Goal: Task Accomplishment & Management: Manage account settings

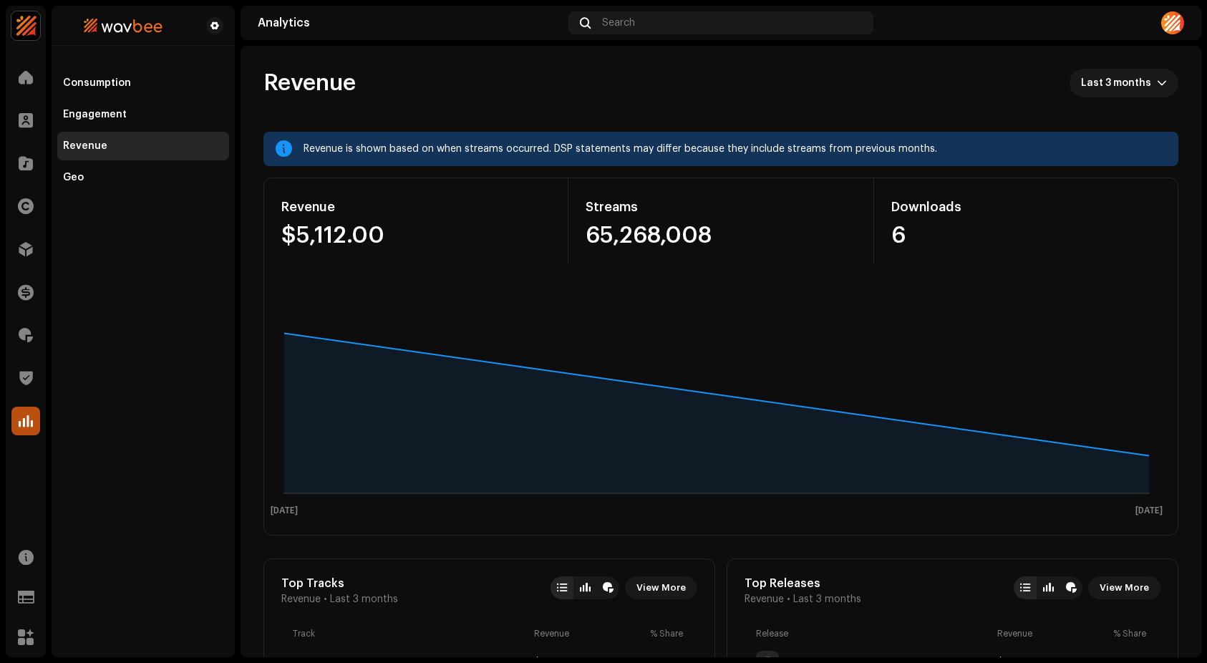
scroll to position [436, 0]
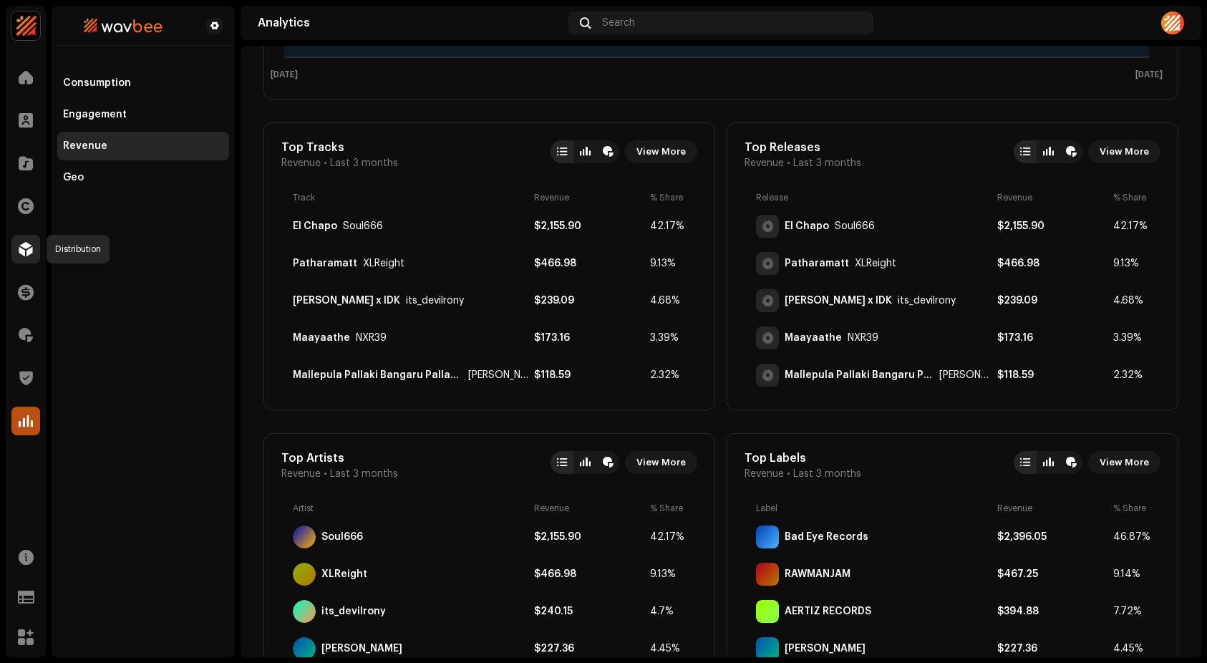
click at [29, 250] on span at bounding box center [26, 248] width 14 height 11
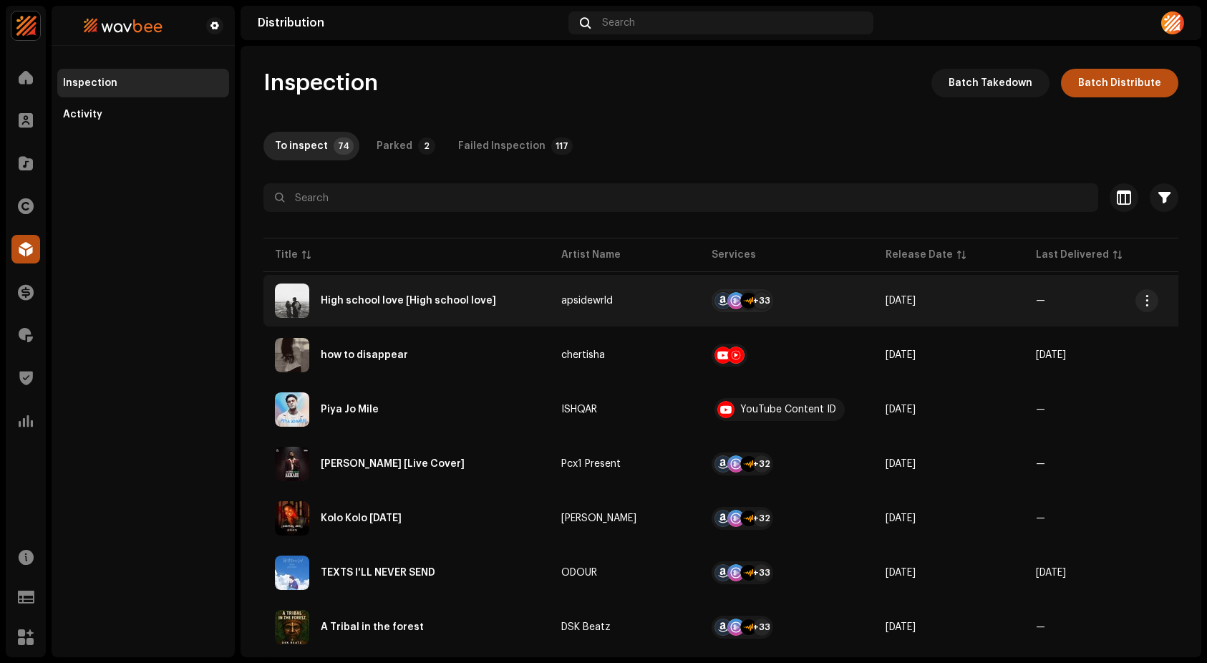
click at [341, 294] on div "High school love [High school love]" at bounding box center [406, 300] width 263 height 34
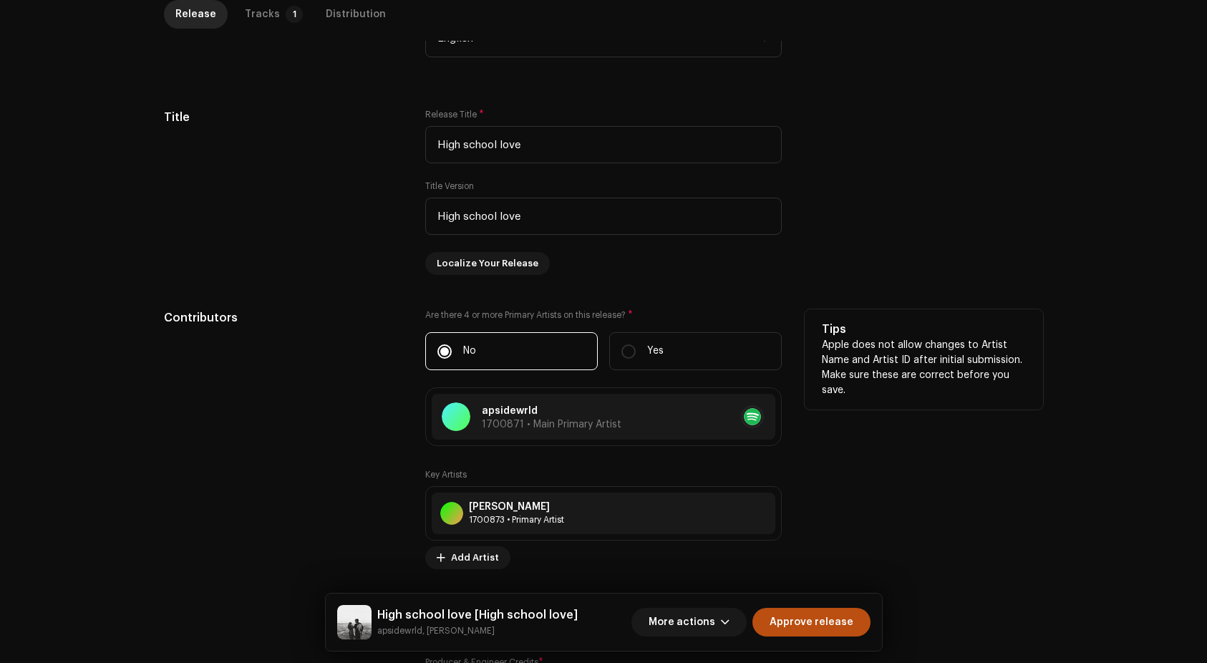
scroll to position [558, 0]
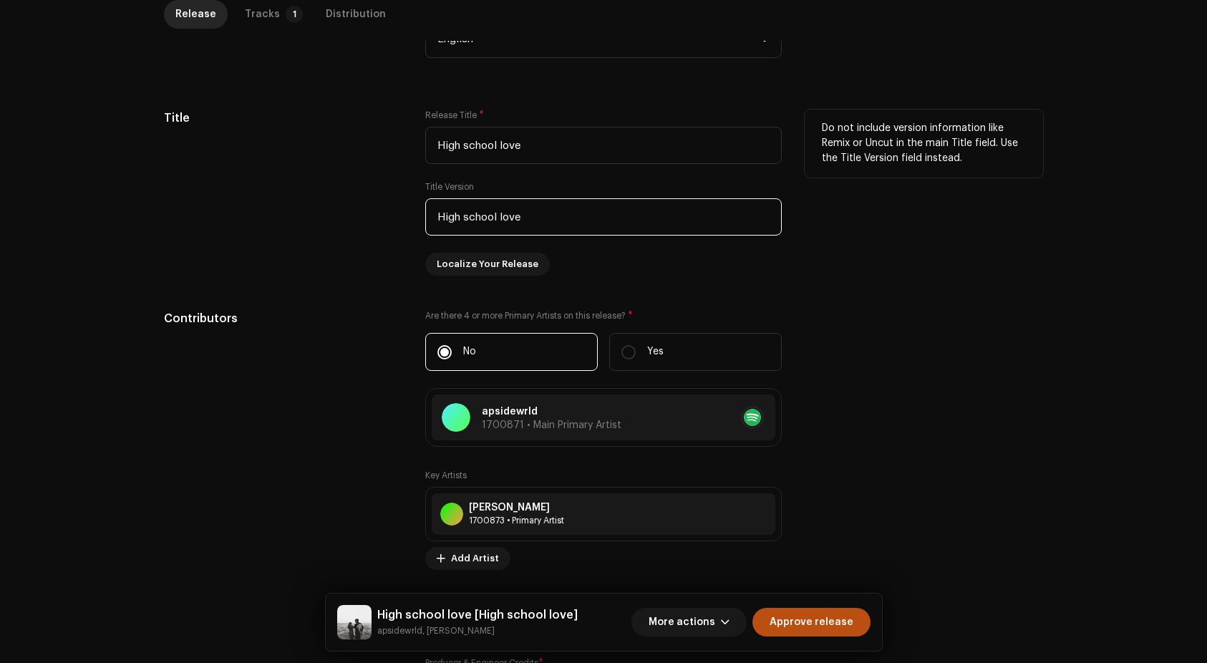
click at [553, 208] on input "High school love" at bounding box center [603, 216] width 357 height 37
drag, startPoint x: 553, startPoint y: 211, endPoint x: 277, endPoint y: 195, distance: 276.1
click at [277, 195] on div "Title Release Title * High school love Title Version High school love Localize …" at bounding box center [603, 193] width 879 height 166
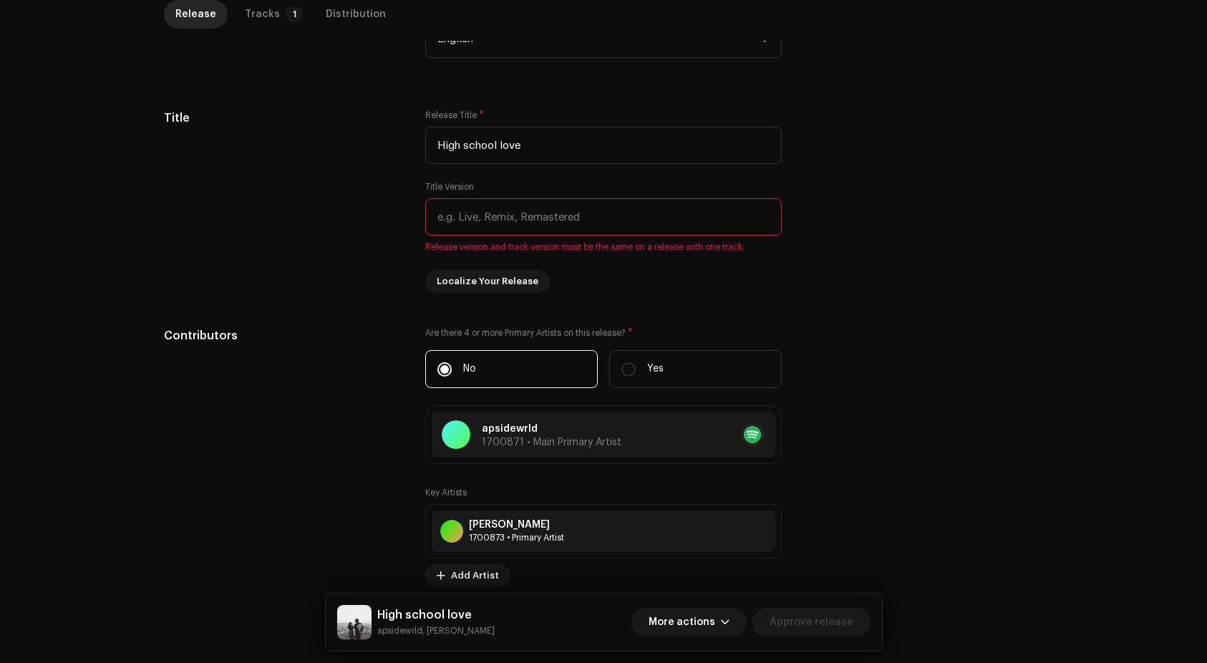
click at [279, 305] on div "Compilation Is it a compilation? * No Yes Metadata Language Language * English …" at bounding box center [603, 611] width 879 height 1441
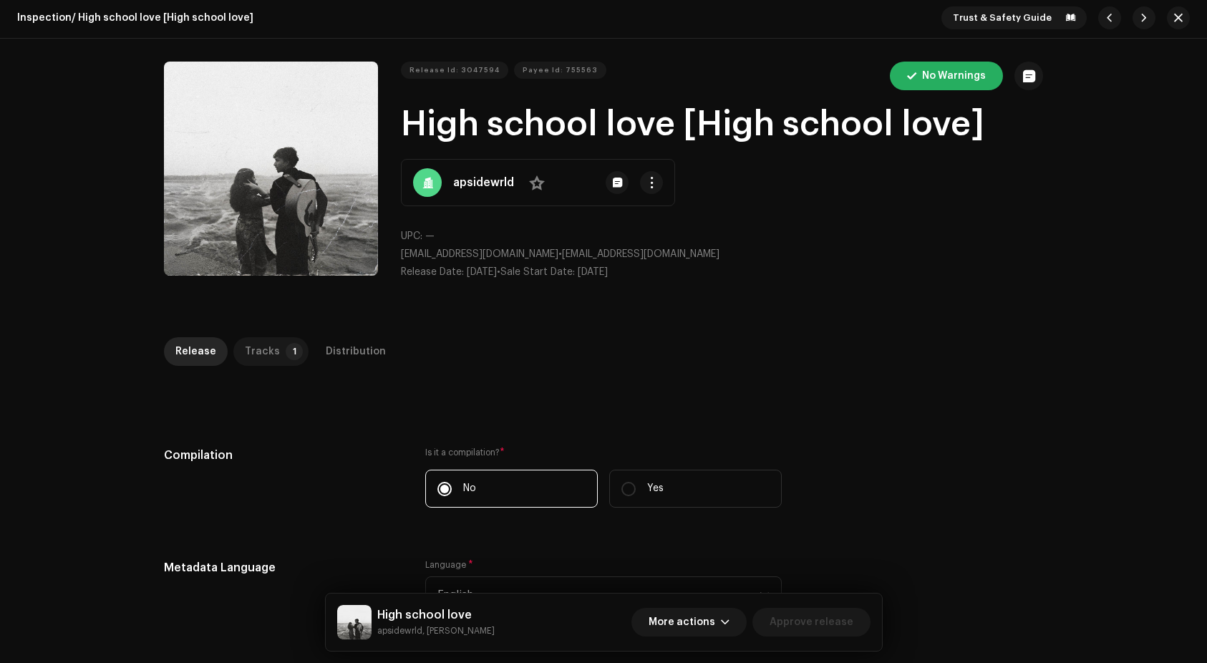
click at [245, 341] on div "Tracks" at bounding box center [262, 351] width 35 height 29
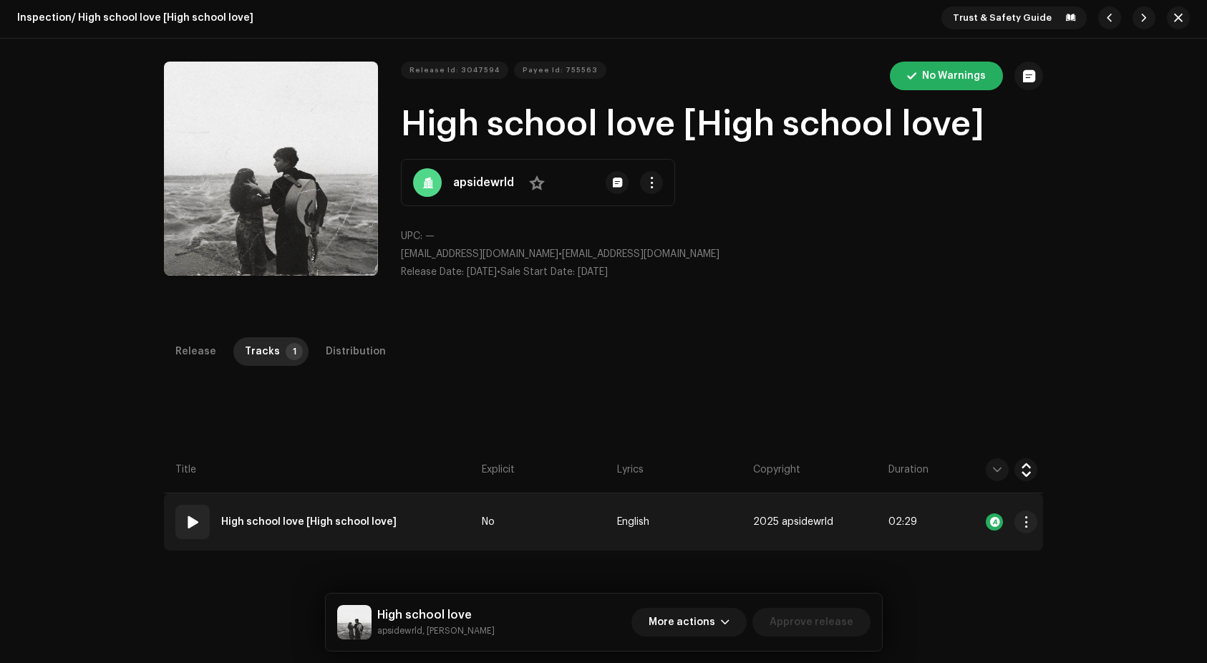
click at [299, 513] on strong "High school love [High school love]" at bounding box center [308, 522] width 175 height 29
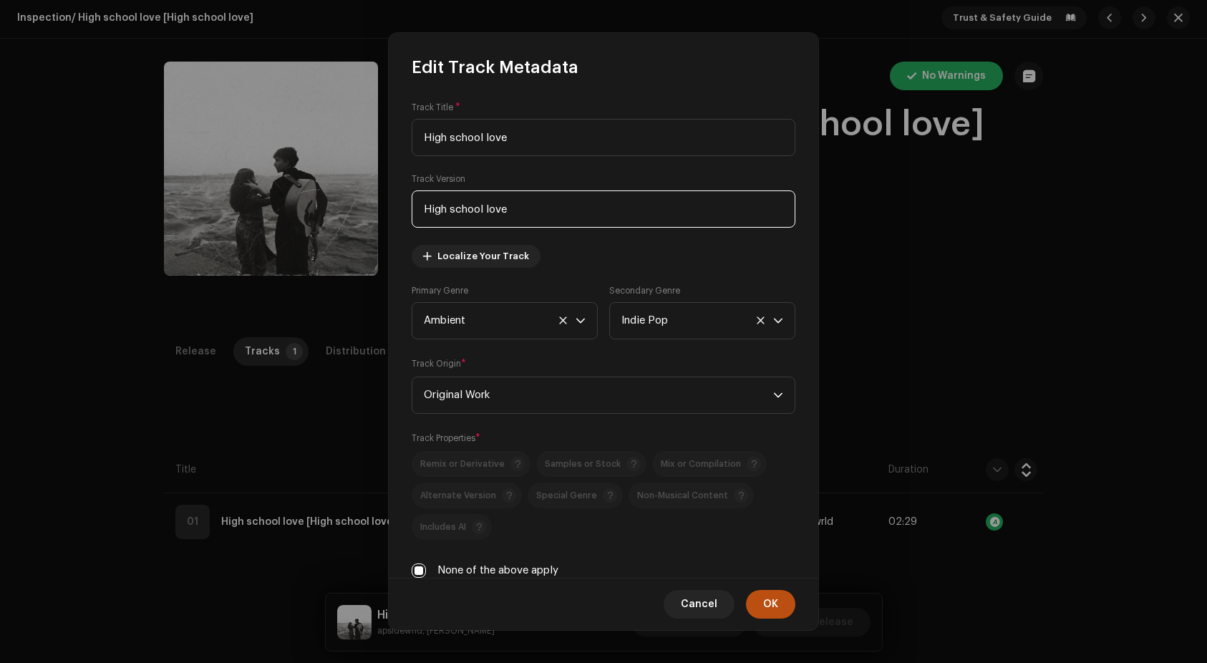
drag, startPoint x: 542, startPoint y: 209, endPoint x: 225, endPoint y: 180, distance: 318.5
click at [226, 178] on div "Edit Track Metadata Track Title * High school love Track Version High school lo…" at bounding box center [603, 331] width 1207 height 663
click at [771, 596] on span "OK" at bounding box center [770, 604] width 15 height 29
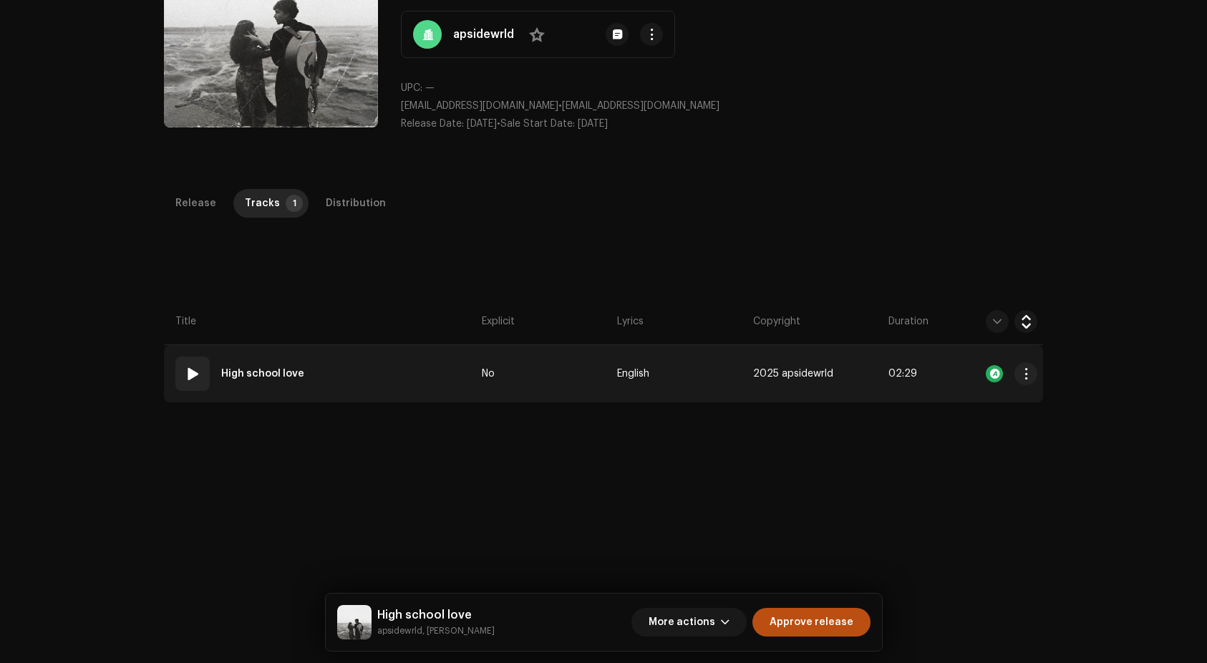
scroll to position [150, 0]
click at [187, 374] on span at bounding box center [192, 374] width 17 height 17
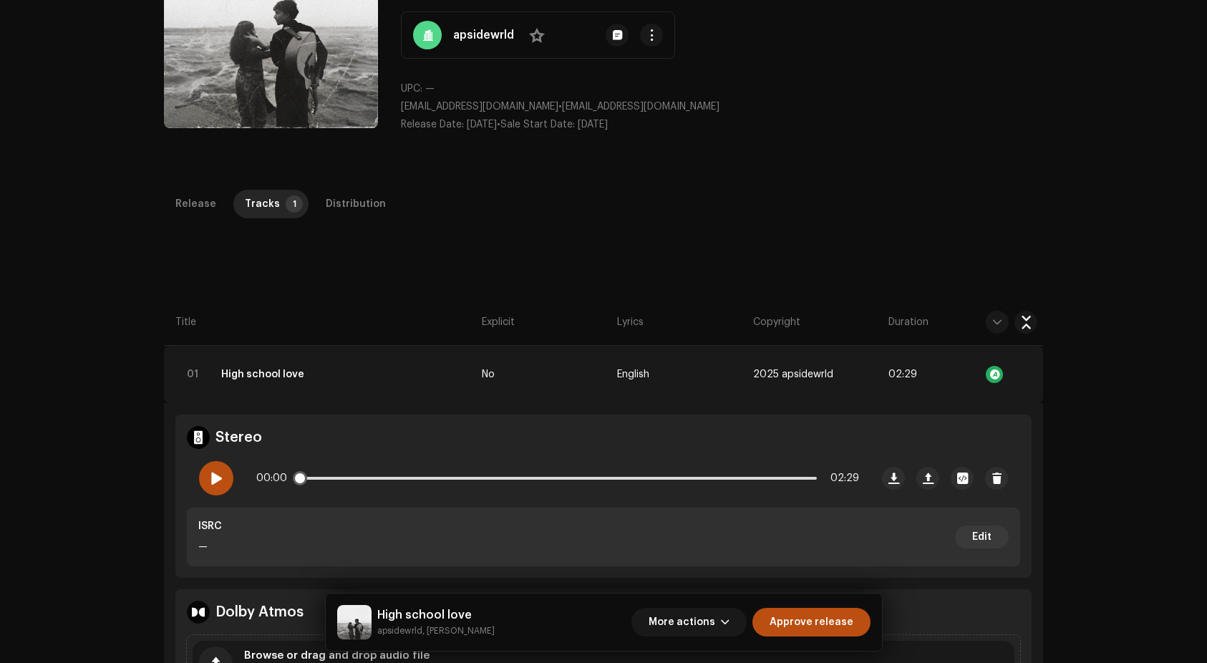
click at [218, 472] on span at bounding box center [216, 477] width 12 height 11
click at [330, 477] on p-slider at bounding box center [558, 478] width 518 height 3
click at [378, 480] on div "00:14 02:29" at bounding box center [557, 478] width 603 height 29
click at [385, 477] on p-slider at bounding box center [558, 478] width 518 height 3
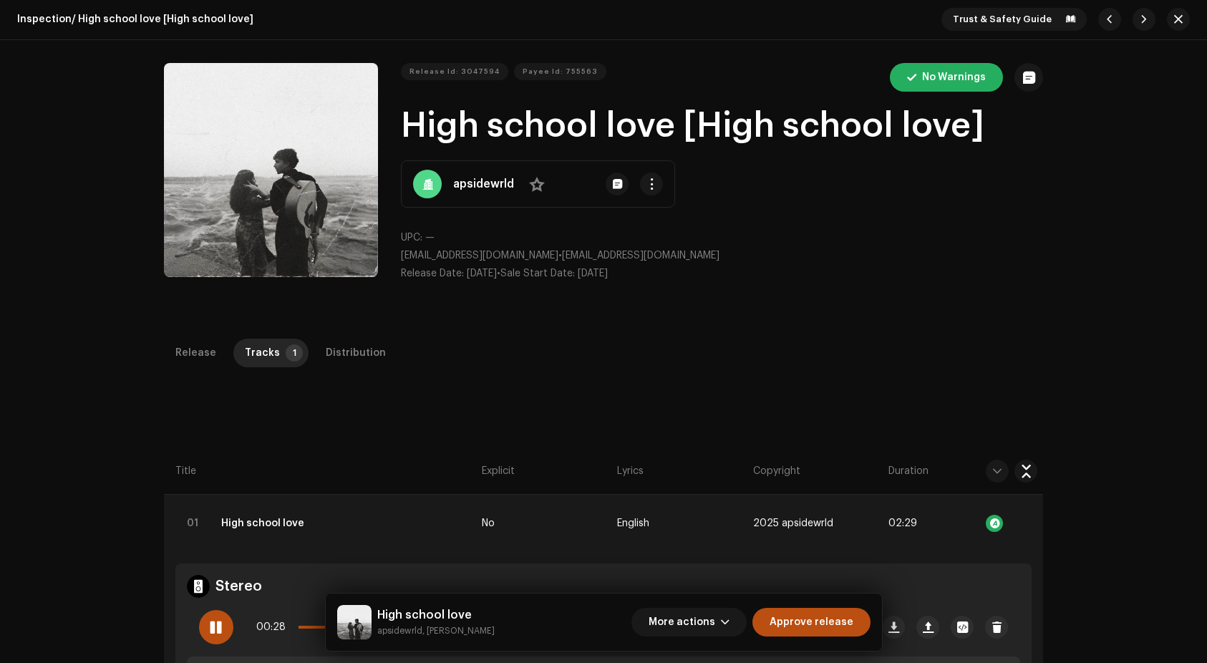
scroll to position [0, 0]
click at [649, 188] on span "button" at bounding box center [651, 184] width 11 height 11
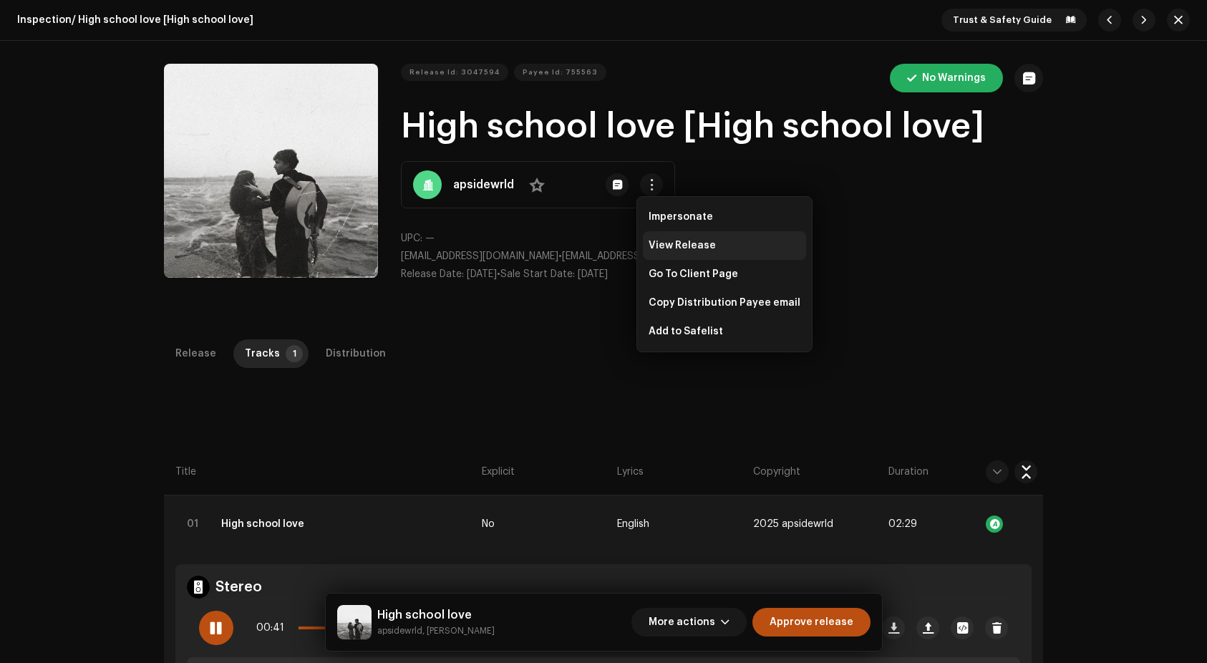
click at [658, 237] on div "View Release" at bounding box center [724, 245] width 163 height 29
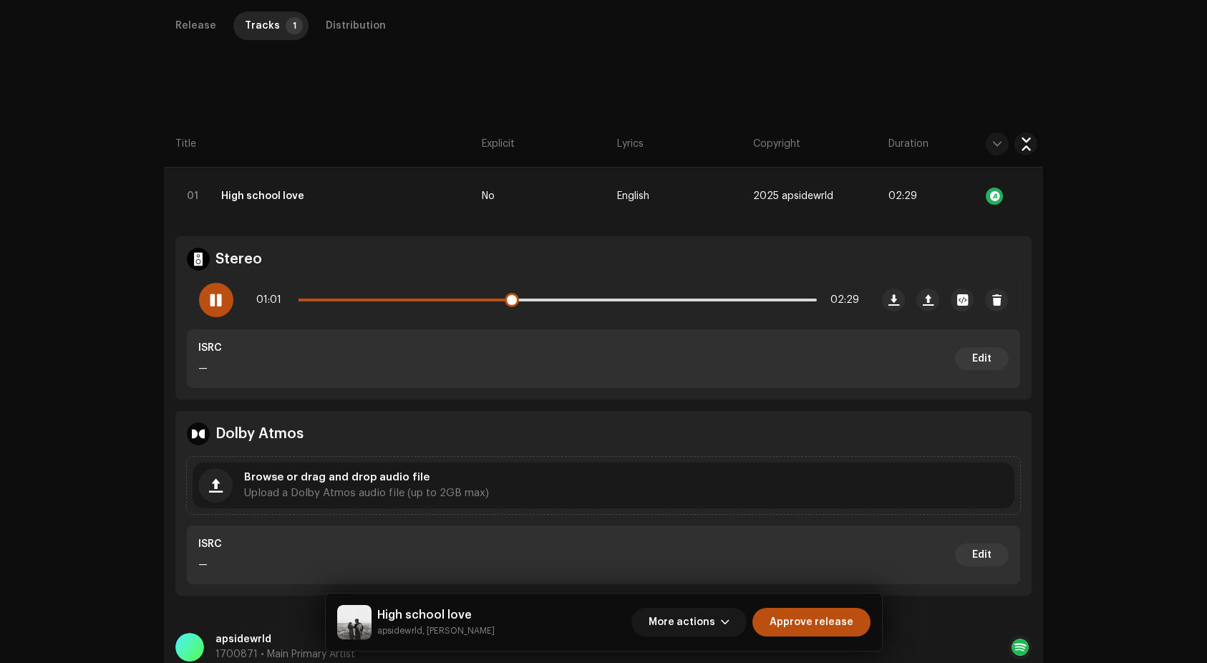
scroll to position [326, 0]
click at [271, 196] on strong "High school love" at bounding box center [262, 197] width 83 height 29
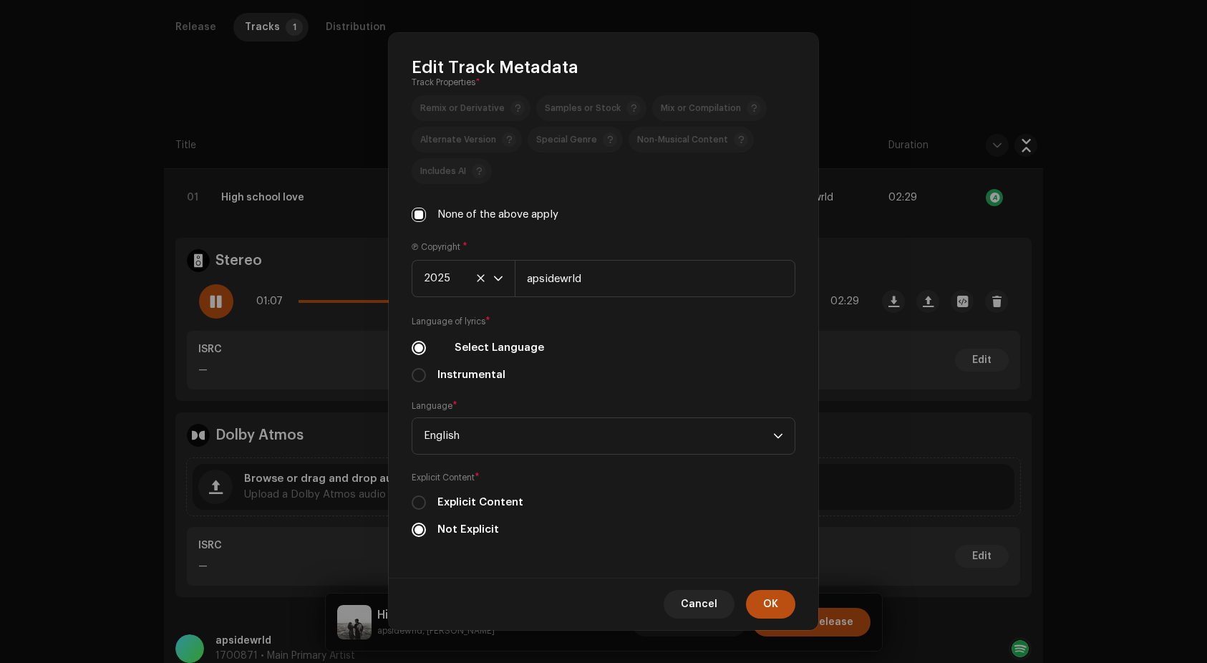
scroll to position [0, 0]
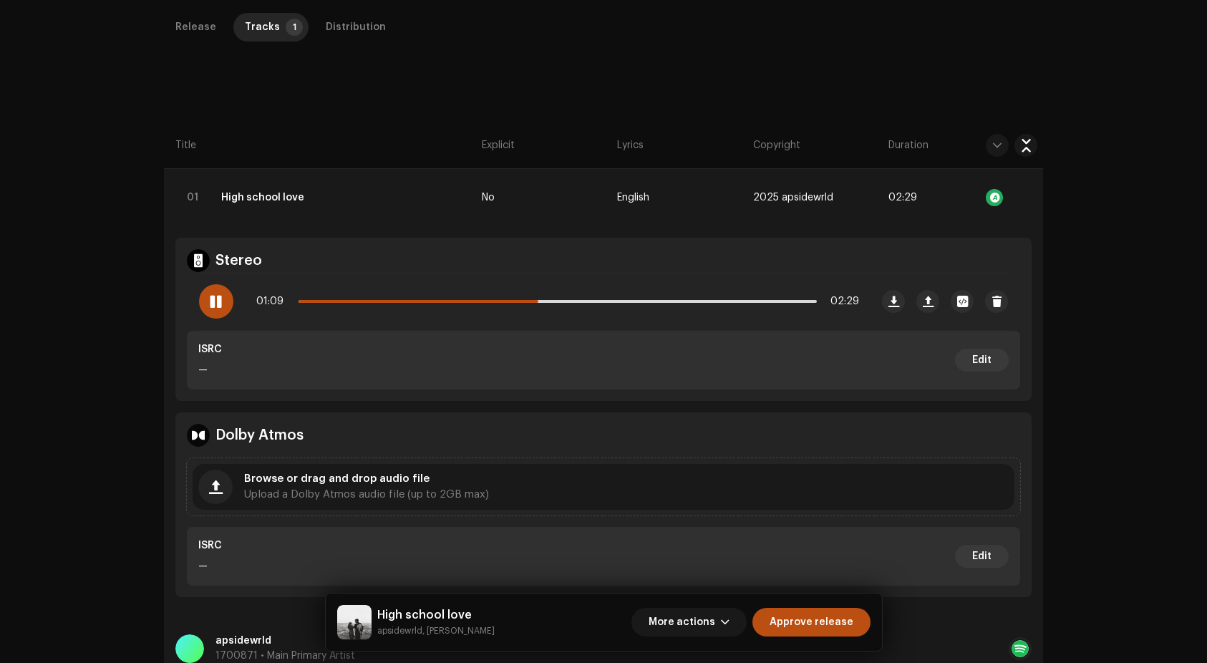
click at [1017, 299] on div "Edit Track Metadata Track Title * High school love Track Version Localize Your …" at bounding box center [603, 331] width 1207 height 663
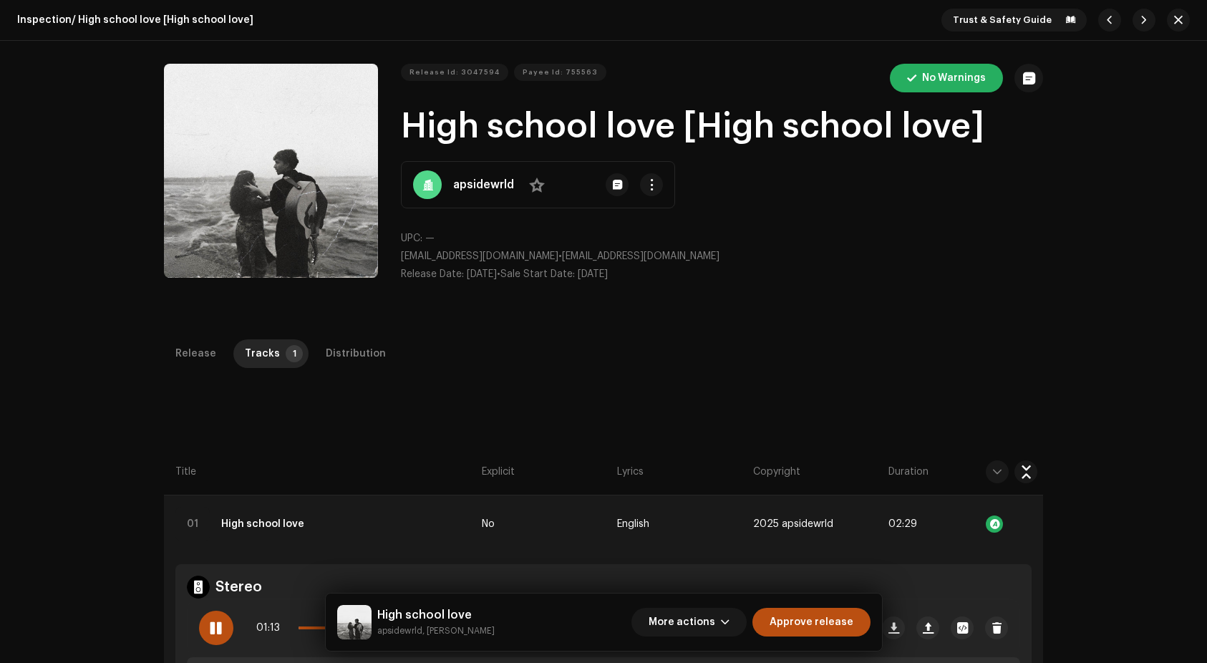
click at [180, 352] on div "Release" at bounding box center [195, 353] width 41 height 29
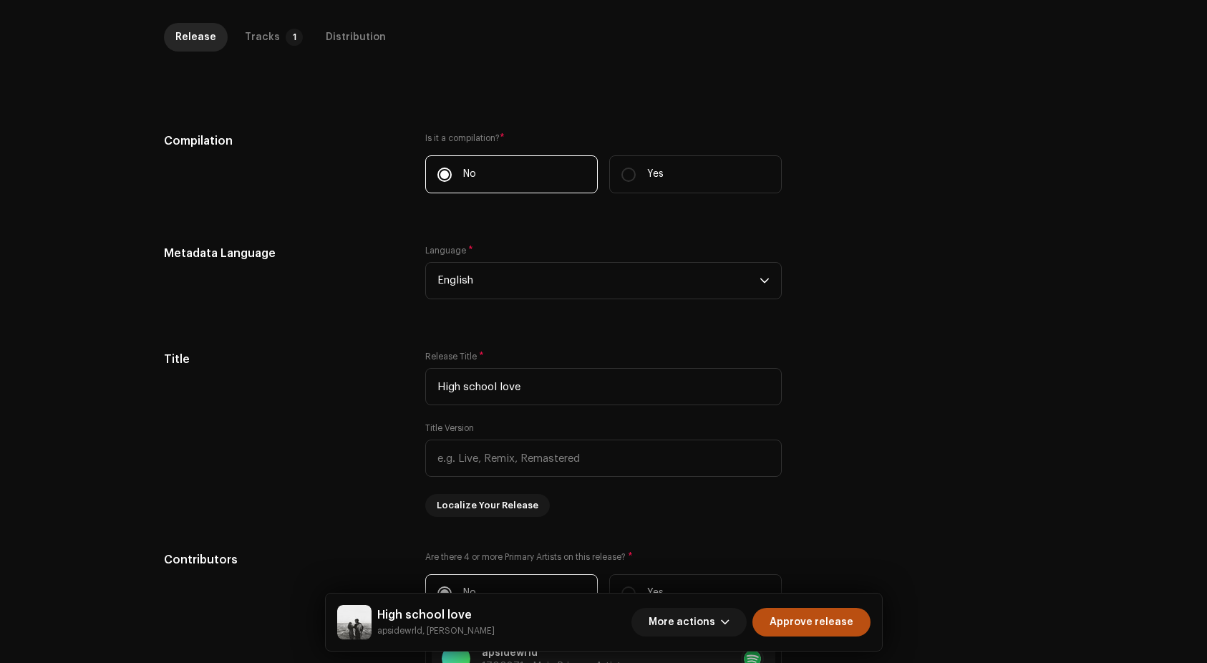
scroll to position [429, 0]
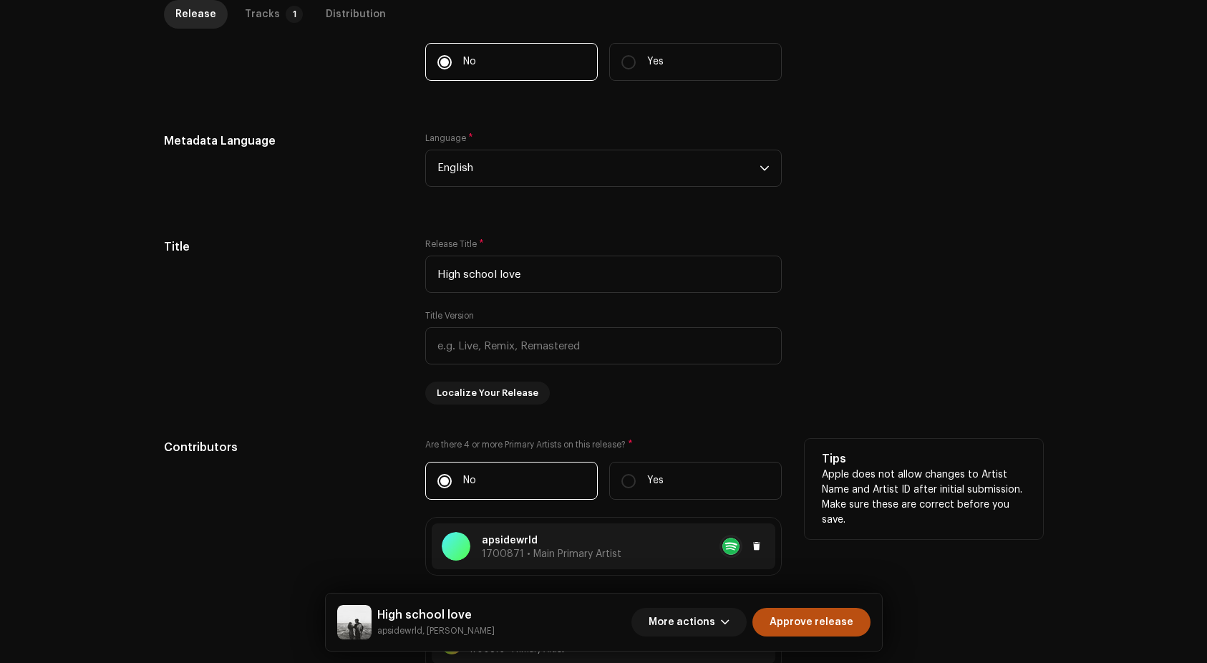
click at [723, 543] on re-a-table-artist-ids at bounding box center [730, 546] width 23 height 23
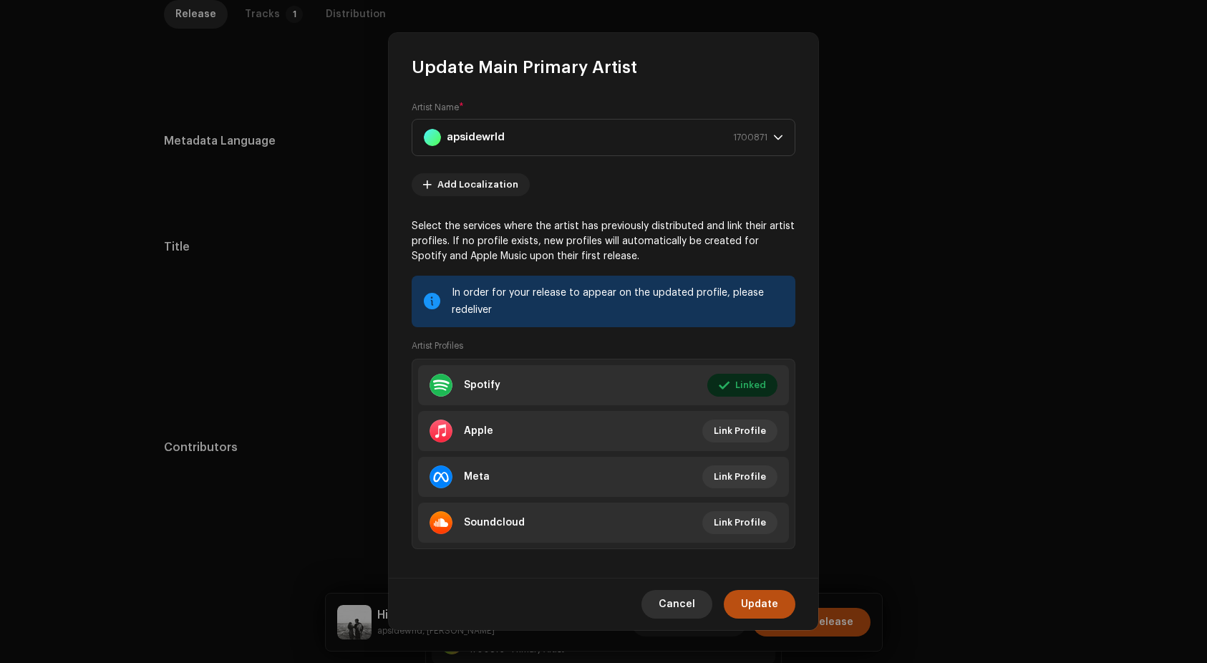
click at [687, 569] on div "Artist Name * apsidewrld 1700871 Add Localization Select the services where the…" at bounding box center [604, 328] width 430 height 498
click at [683, 590] on span "Cancel" at bounding box center [677, 604] width 37 height 29
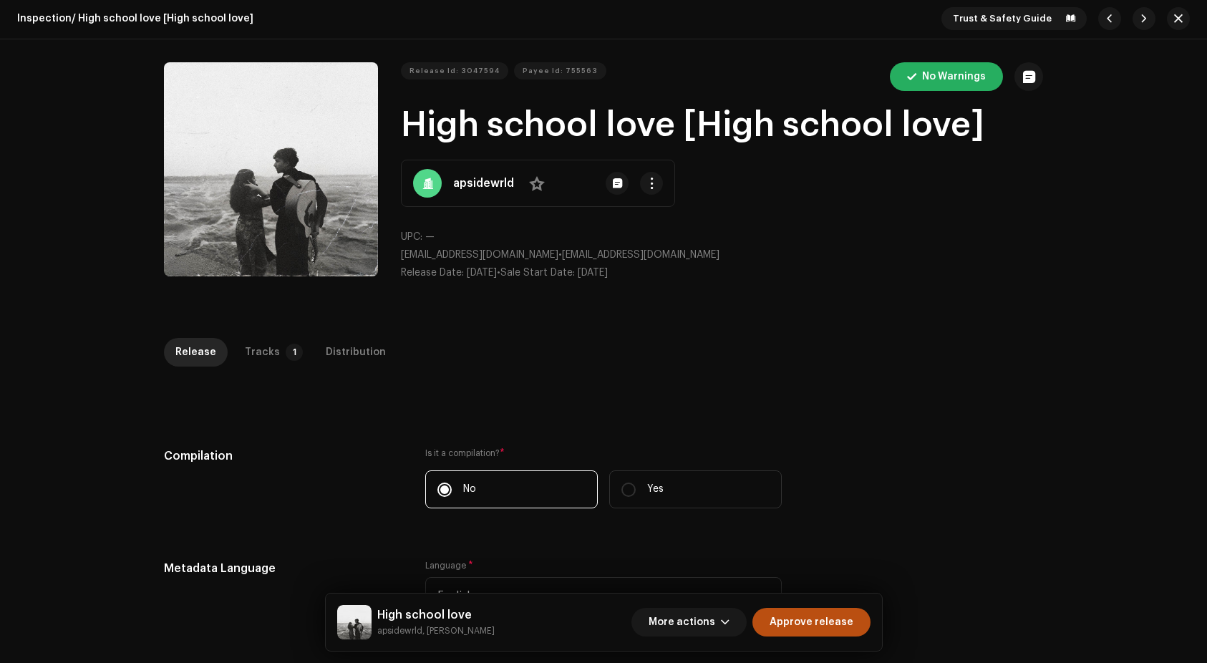
scroll to position [0, 0]
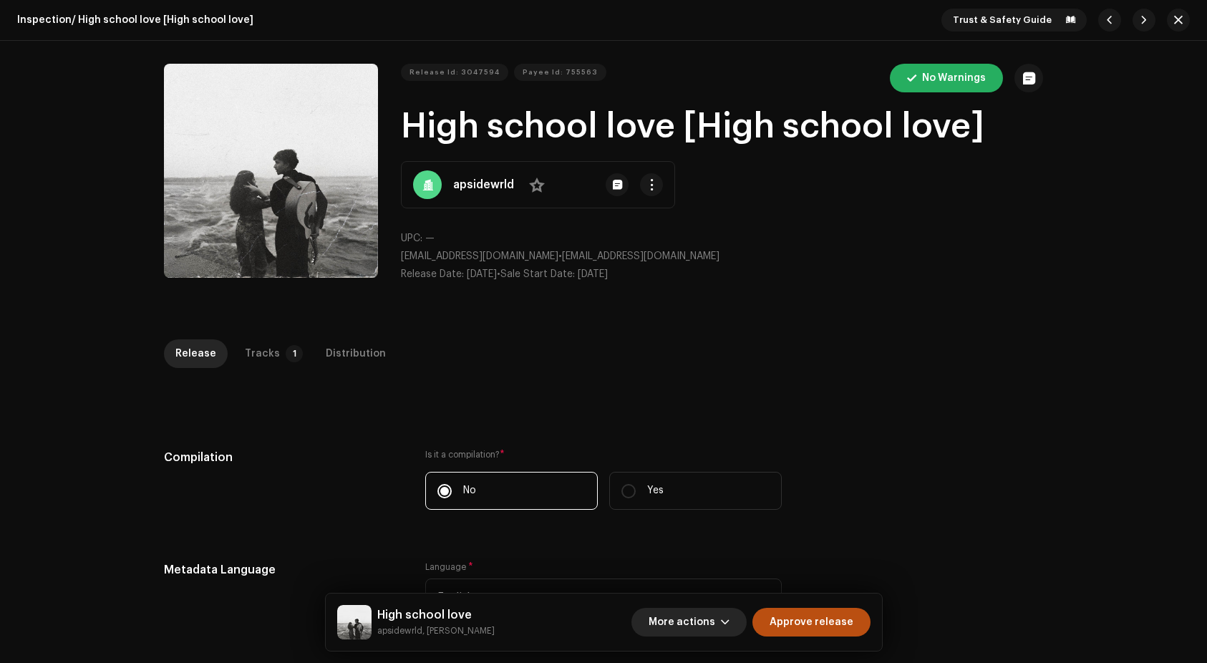
click at [699, 621] on span "More actions" at bounding box center [682, 622] width 67 height 29
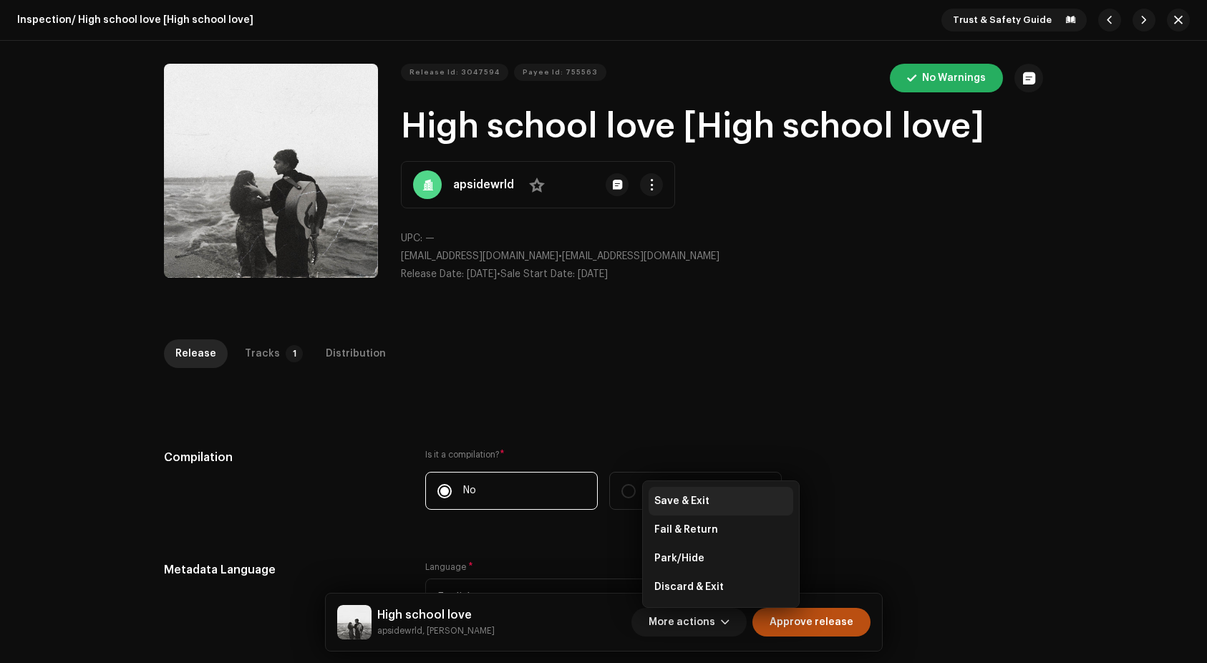
click at [706, 501] on span "Save & Exit" at bounding box center [681, 500] width 55 height 11
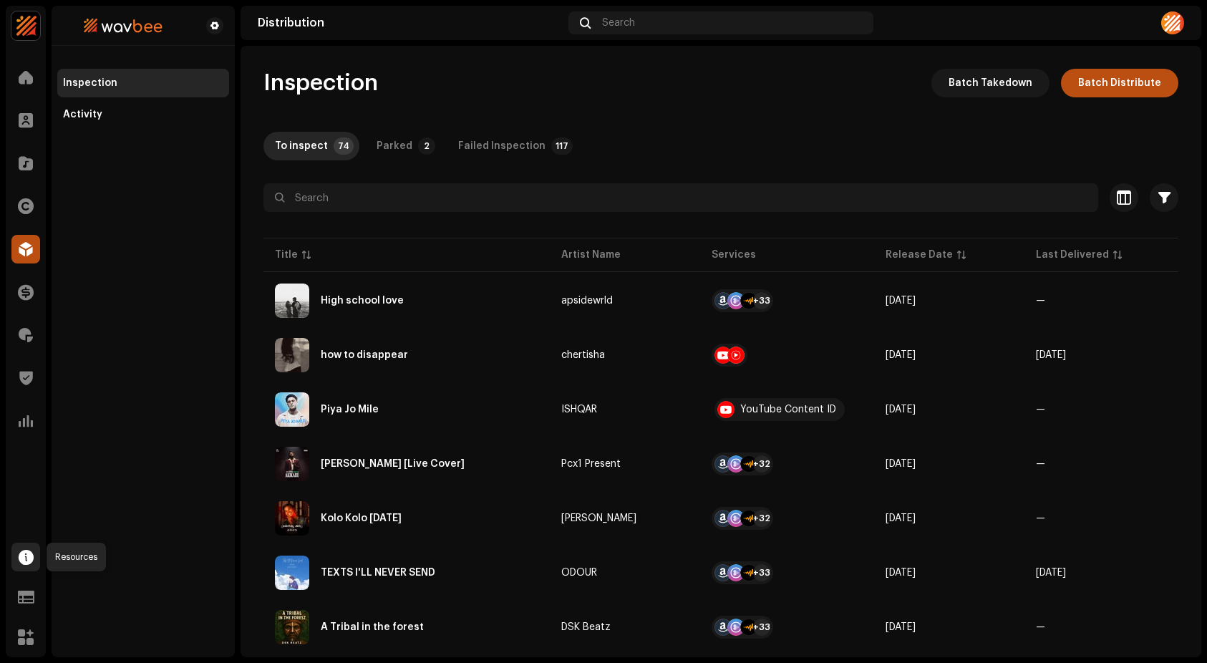
click at [22, 558] on span at bounding box center [26, 556] width 15 height 11
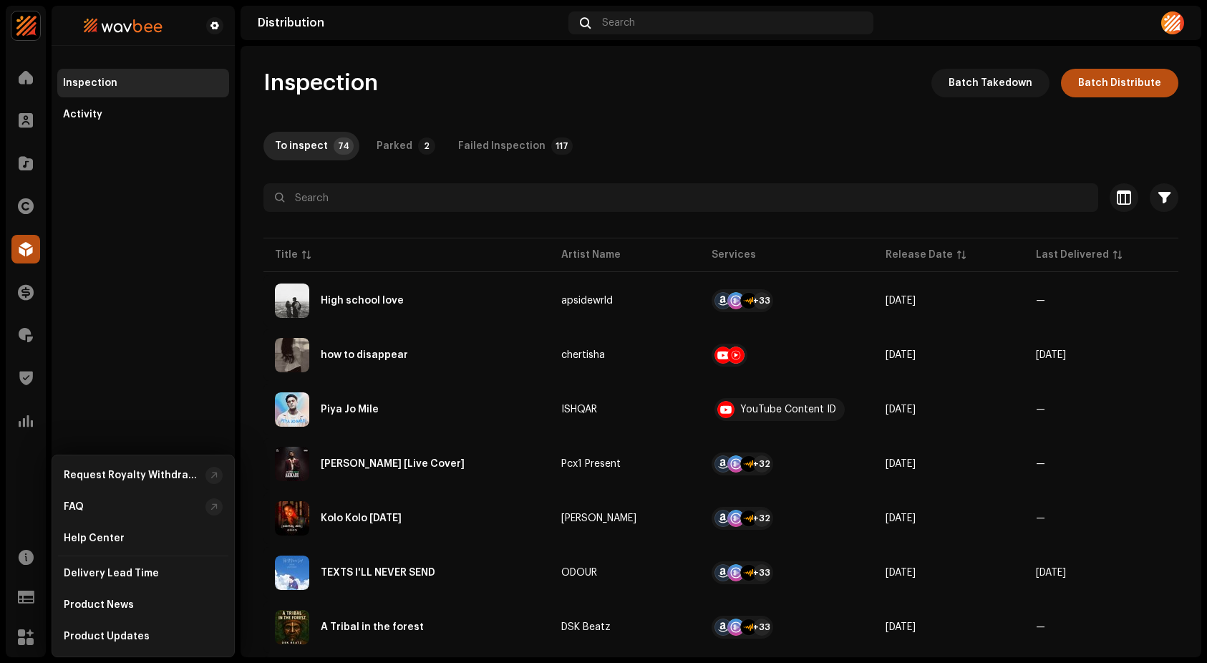
click at [14, 533] on div "Home Clients Catalog Rights Distribution Finance Royalties Trust & Safety Analy…" at bounding box center [26, 357] width 40 height 600
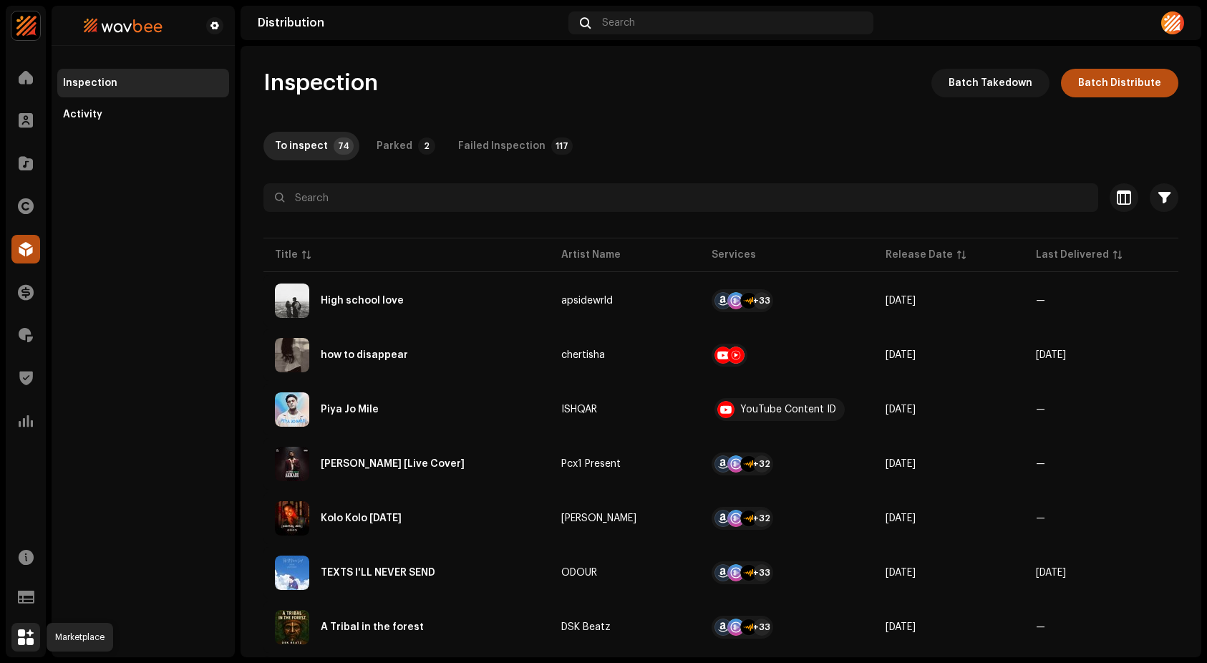
click at [18, 636] on span at bounding box center [26, 636] width 16 height 11
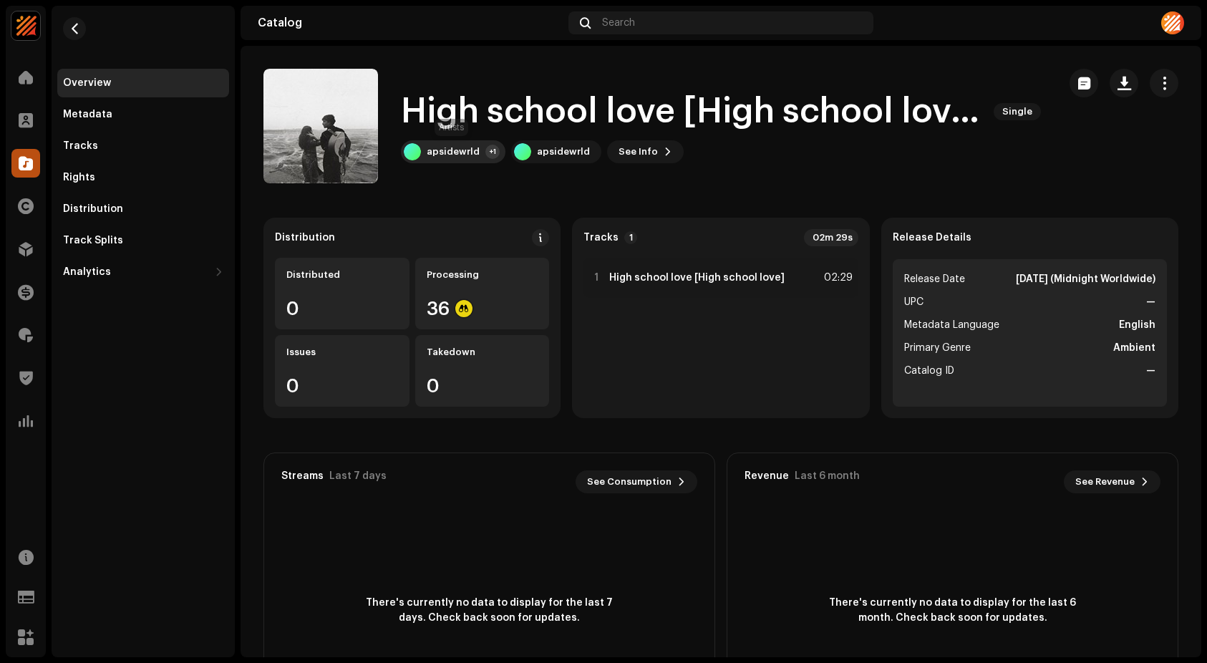
click at [455, 150] on div "apsidewrld" at bounding box center [453, 151] width 53 height 11
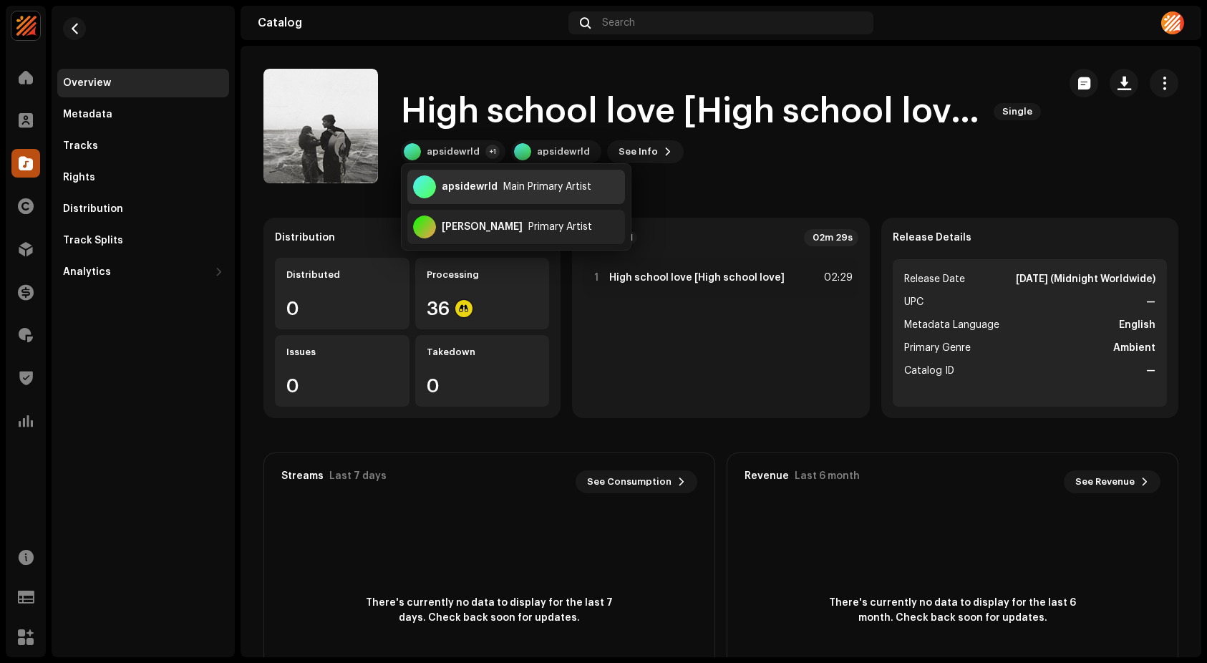
click at [455, 186] on div "apsidewrld" at bounding box center [470, 186] width 56 height 11
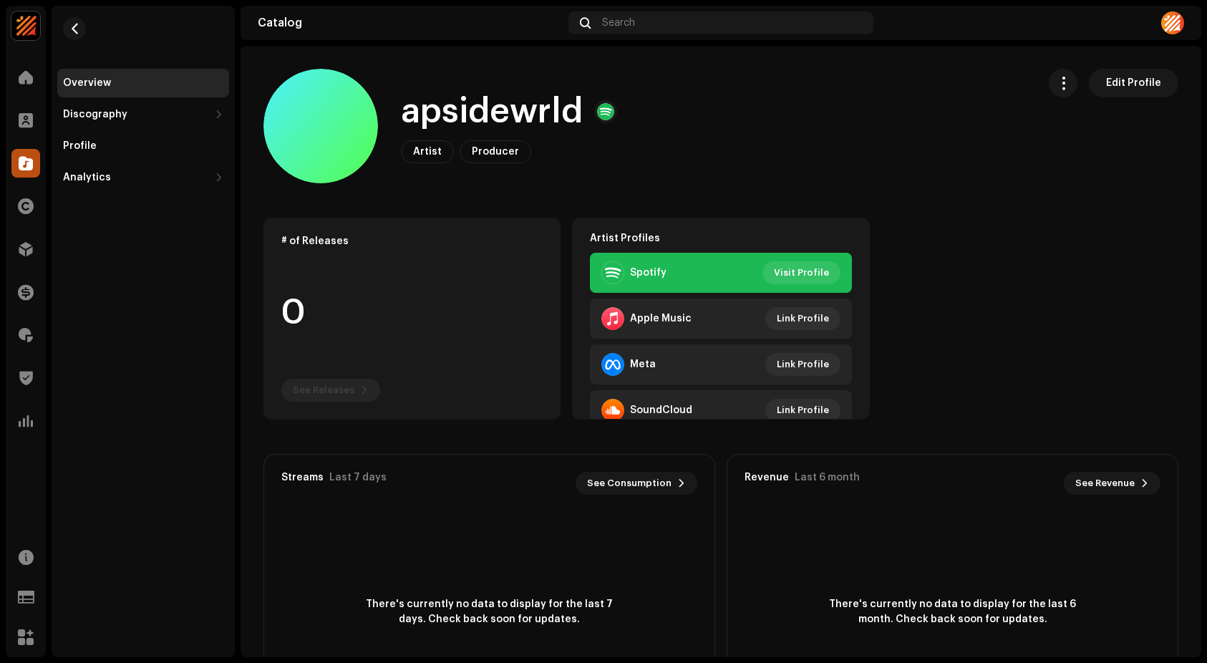
click at [428, 99] on h1 "apsidewrld" at bounding box center [492, 112] width 182 height 46
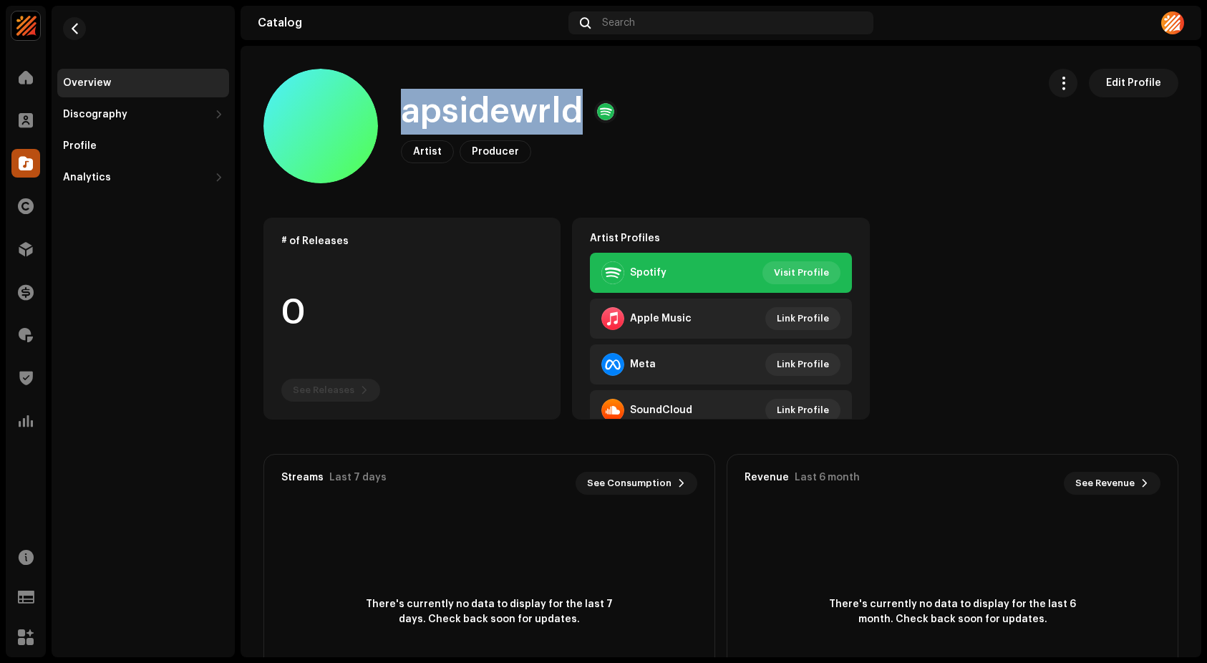
click at [428, 99] on h1 "apsidewrld" at bounding box center [492, 112] width 182 height 46
copy h1 "apsidewrld"
click at [810, 267] on span "Visit Profile" at bounding box center [801, 272] width 55 height 29
click at [798, 322] on span "Link Profile" at bounding box center [803, 318] width 52 height 29
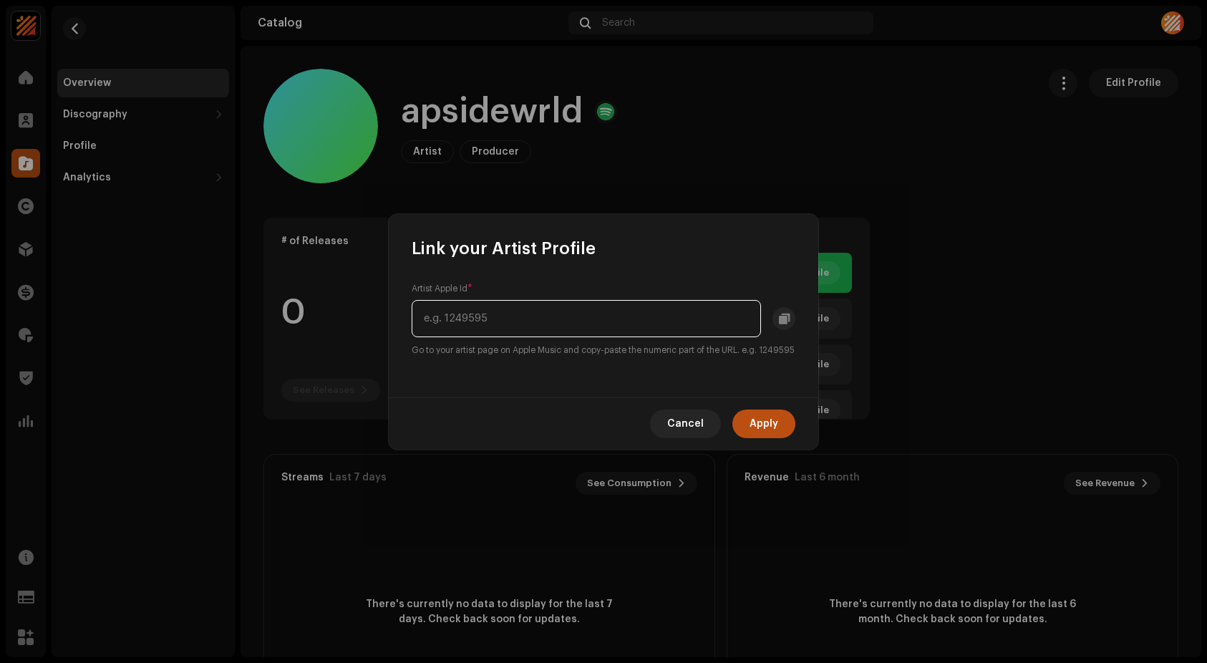
click at [528, 306] on input "text" at bounding box center [586, 318] width 349 height 37
paste input "1747800585"
type input "1747800585"
click at [750, 426] on span "Apply" at bounding box center [764, 423] width 29 height 29
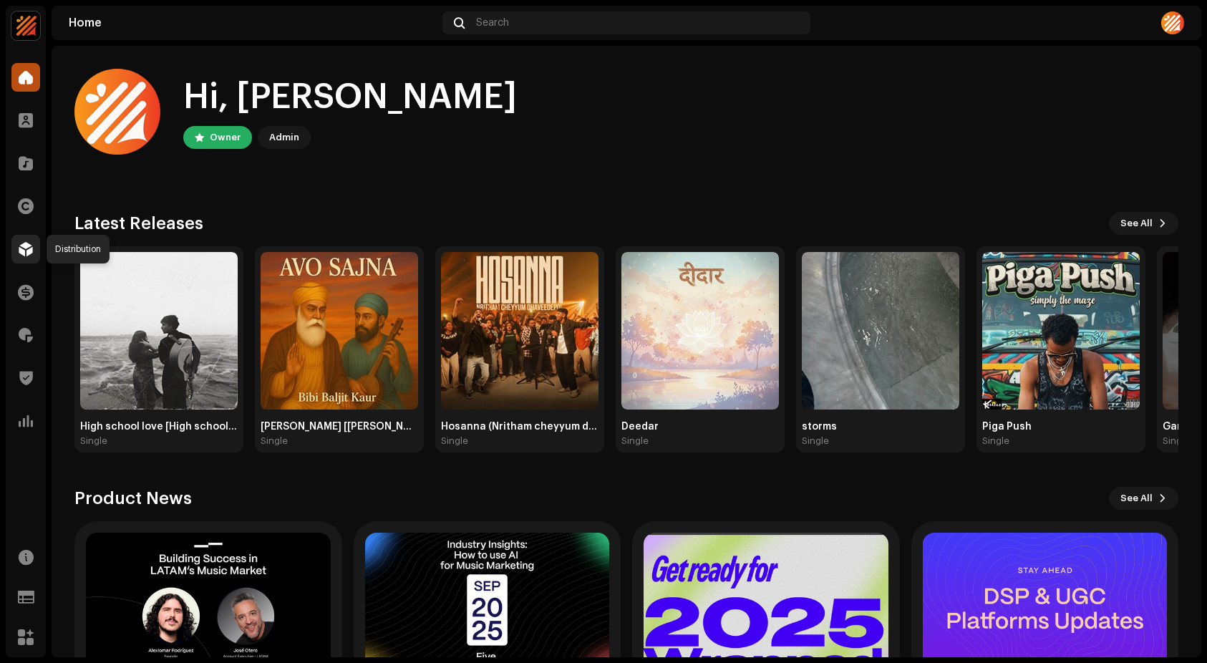
click at [31, 253] on span at bounding box center [26, 248] width 14 height 11
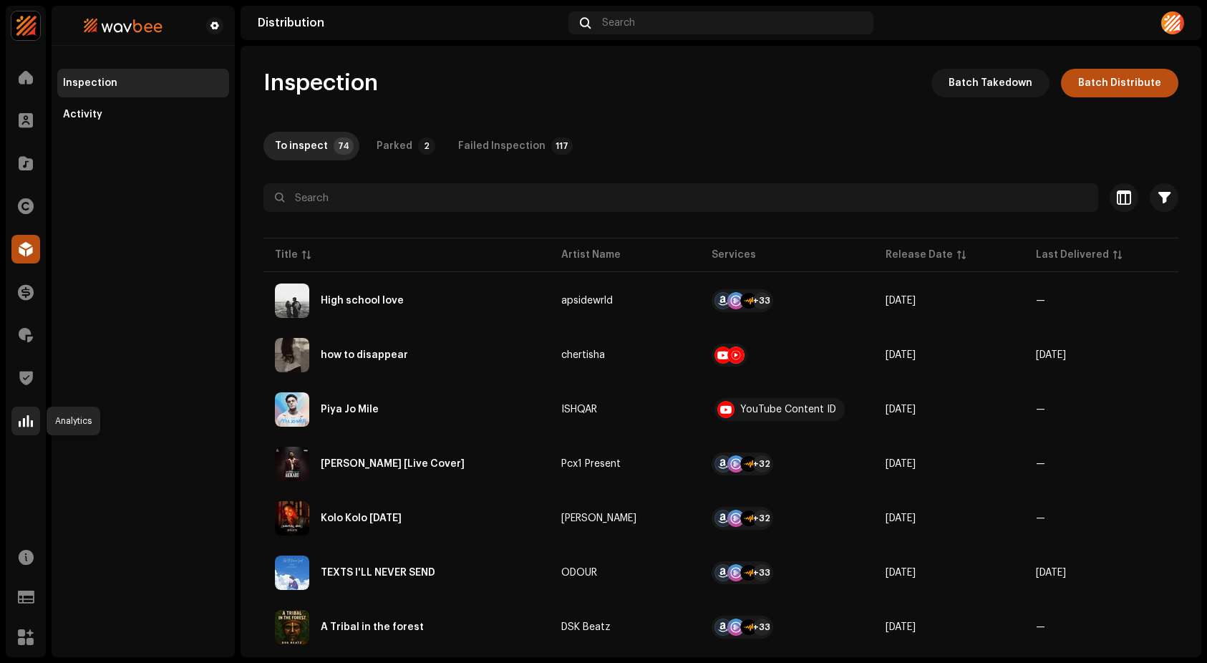
click at [29, 411] on div at bounding box center [25, 421] width 29 height 29
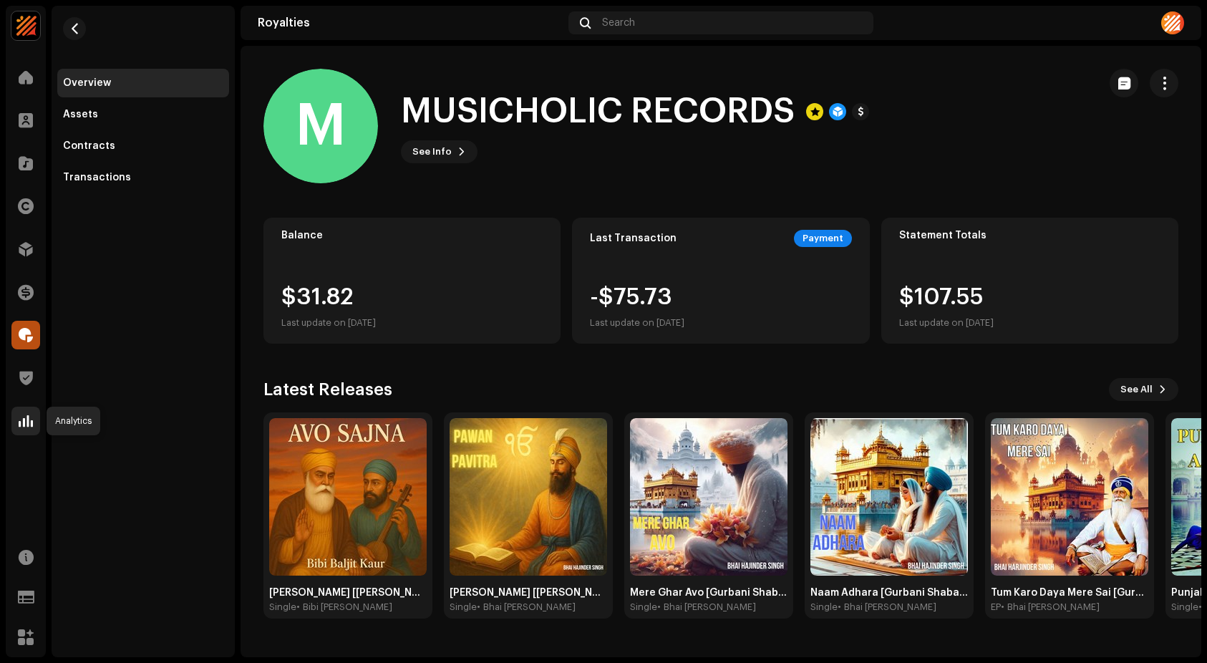
click at [26, 432] on div at bounding box center [25, 421] width 29 height 29
click at [24, 422] on span at bounding box center [26, 420] width 14 height 11
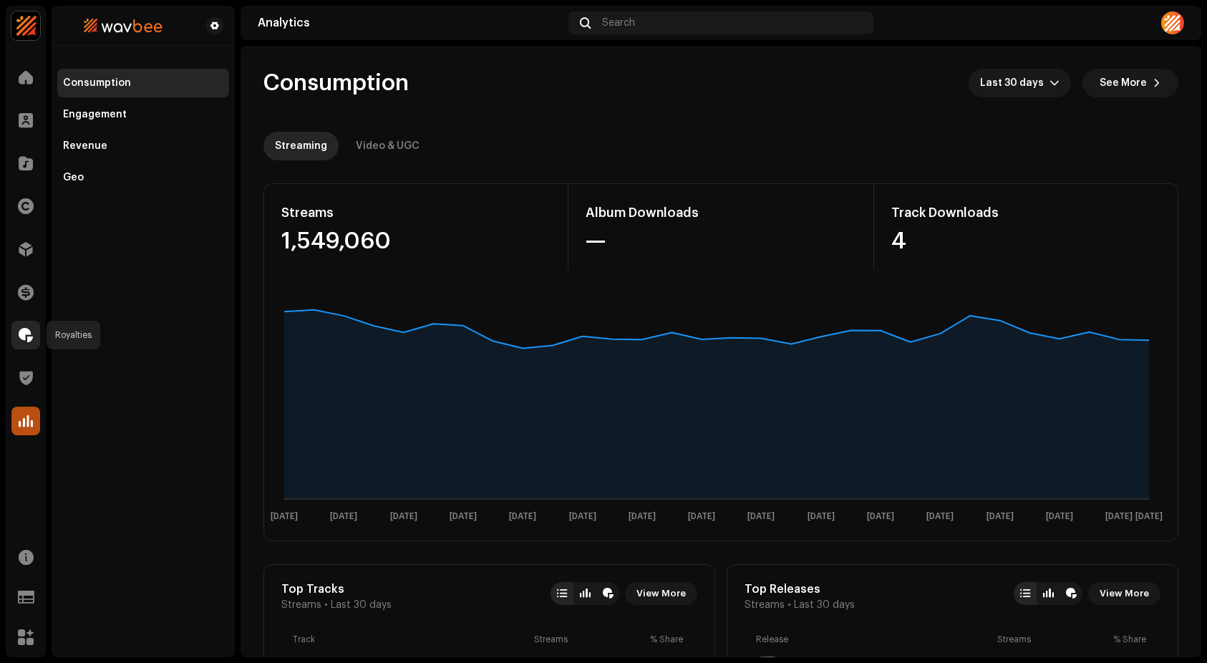
click at [20, 326] on div at bounding box center [25, 335] width 29 height 29
